Goal: Check status: Verify the current state of an ongoing process or item

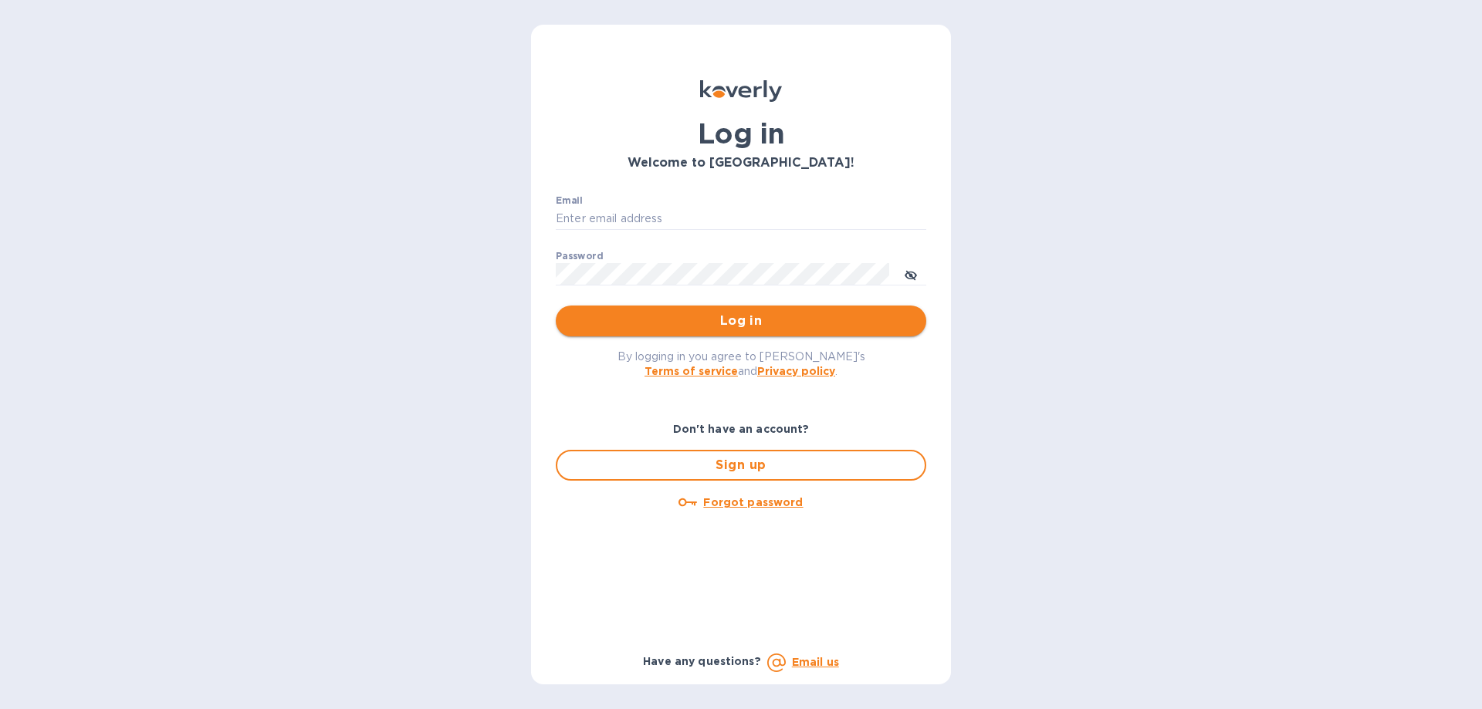
type input "ujjwalb@rtwlogistics.net"
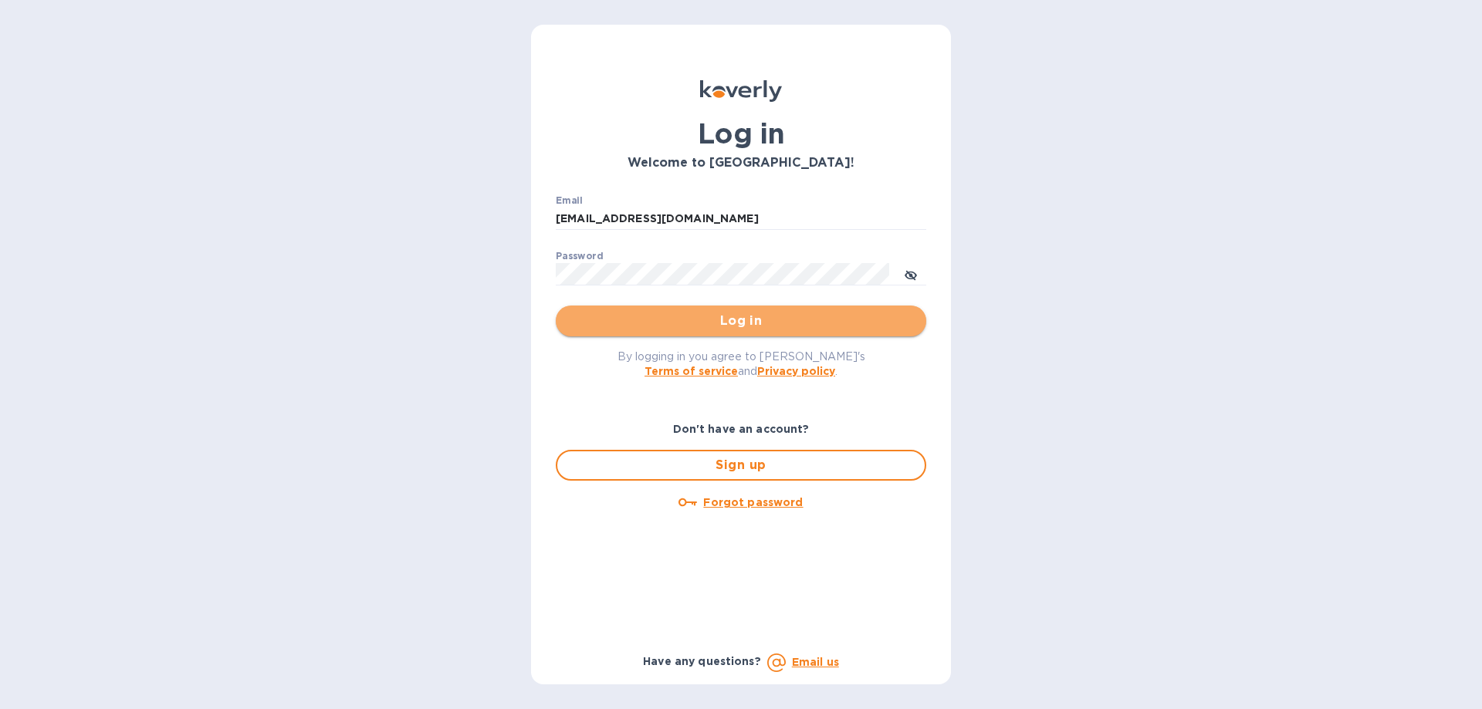
click at [592, 306] on button "Log in" at bounding box center [741, 321] width 371 height 31
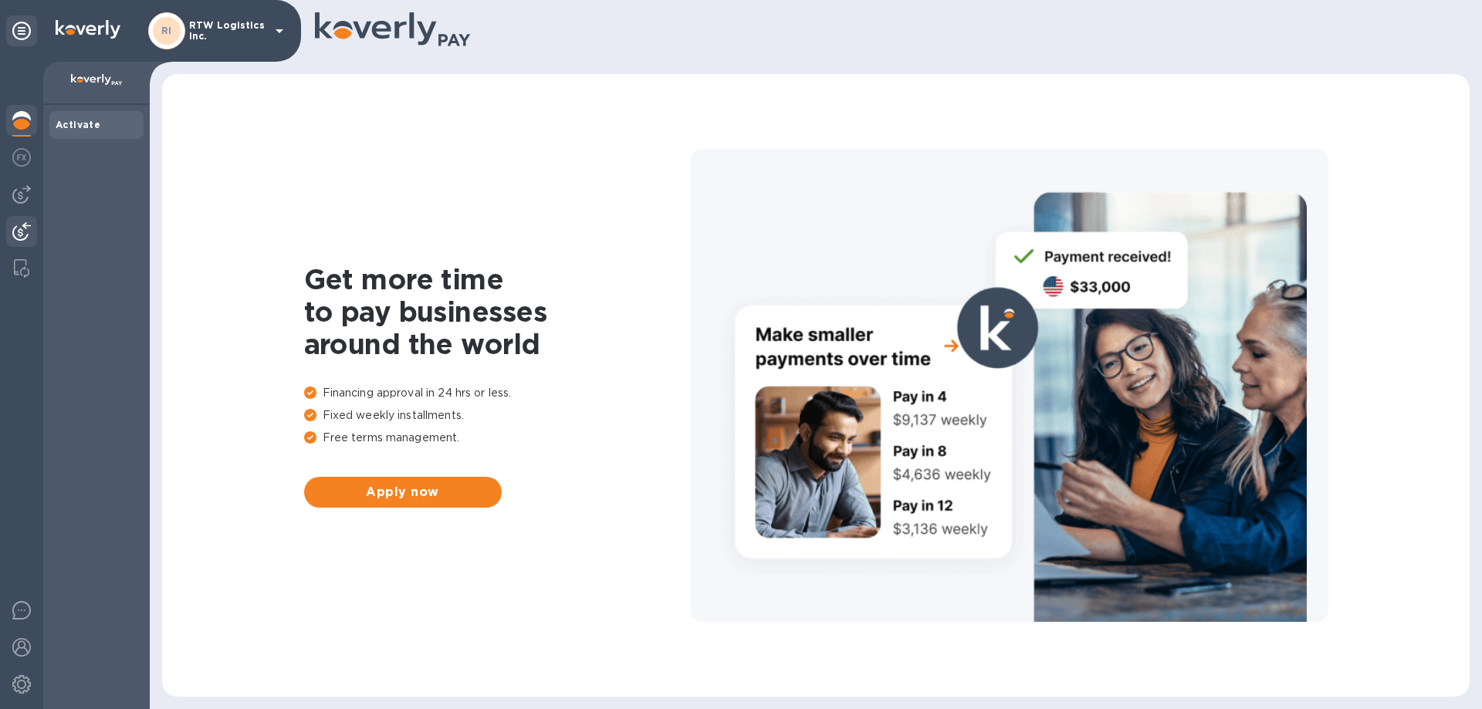
click at [13, 225] on img at bounding box center [21, 231] width 19 height 19
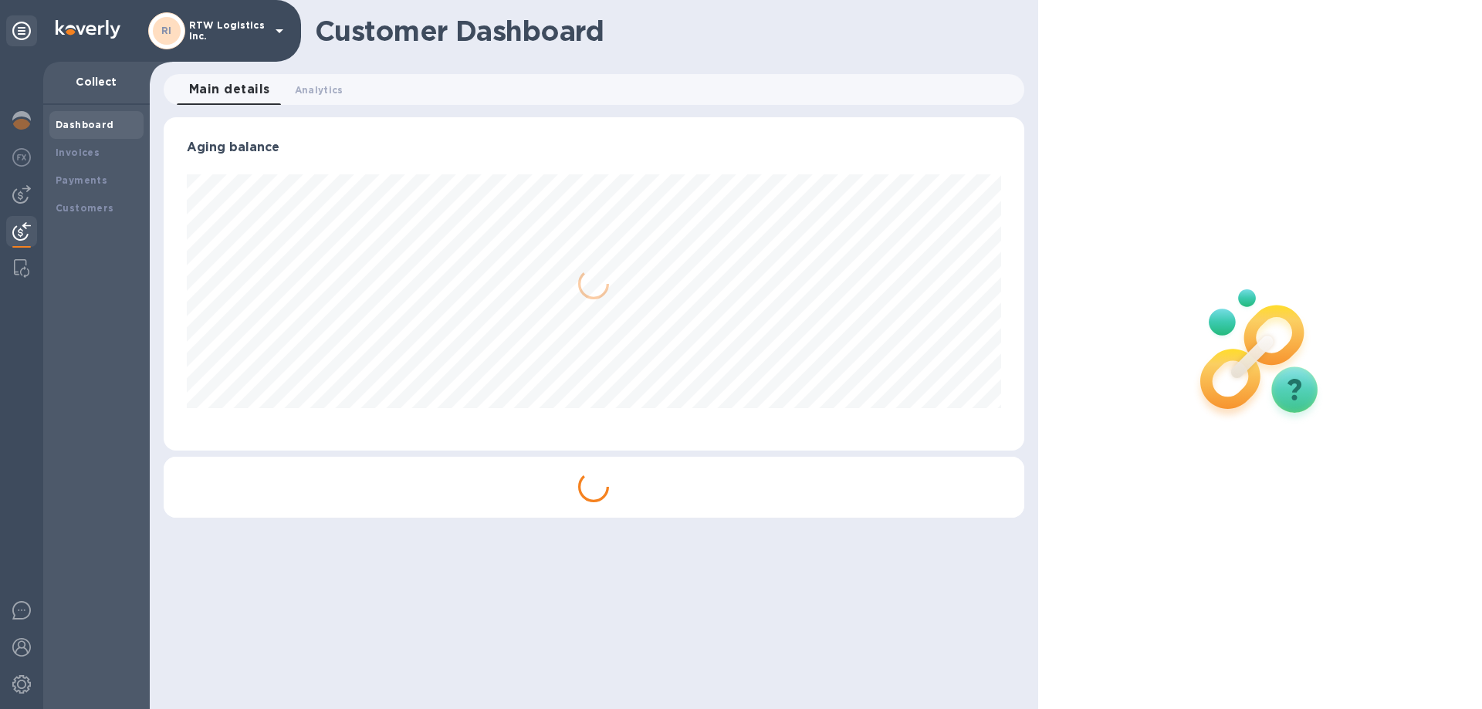
scroll to position [333, 860]
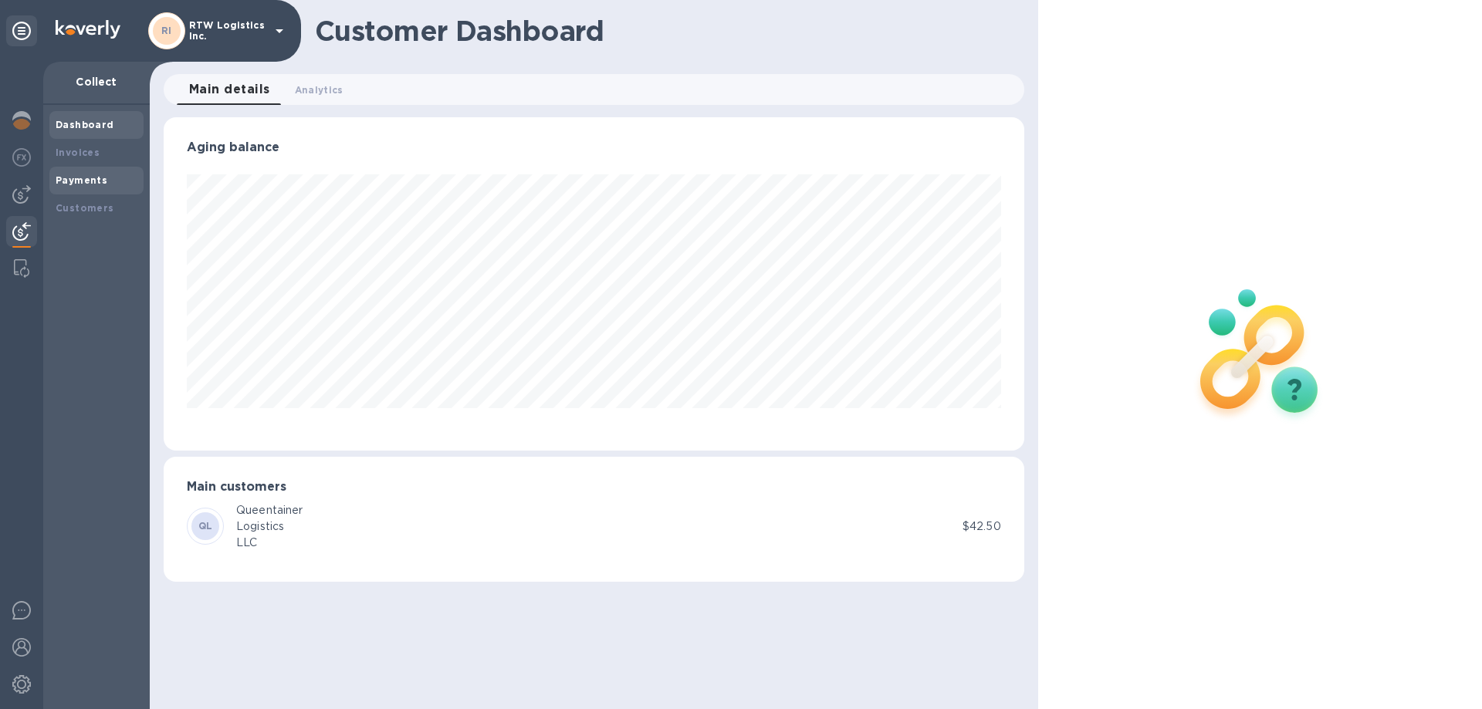
click at [61, 184] on b "Payments" at bounding box center [82, 180] width 52 height 12
